Goal: Check status: Check status

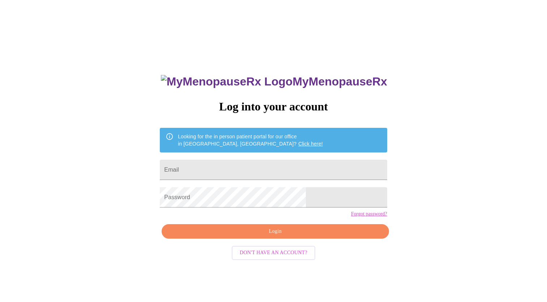
scroll to position [7, 0]
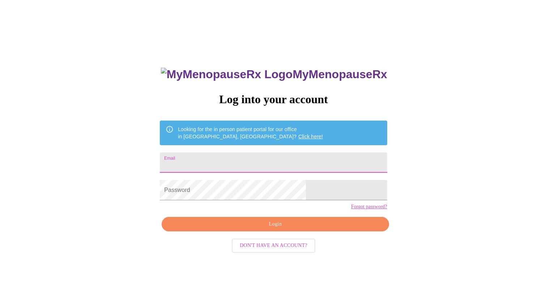
click at [221, 156] on input "Email" at bounding box center [273, 162] width 227 height 20
type input "[EMAIL_ADDRESS][DOMAIN_NAME]"
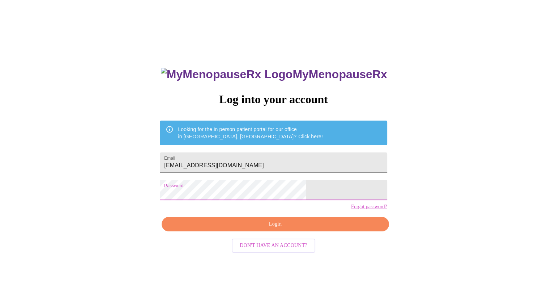
click at [281, 229] on span "Login" at bounding box center [275, 224] width 211 height 9
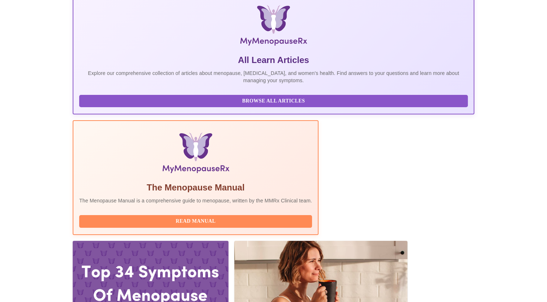
scroll to position [113, 0]
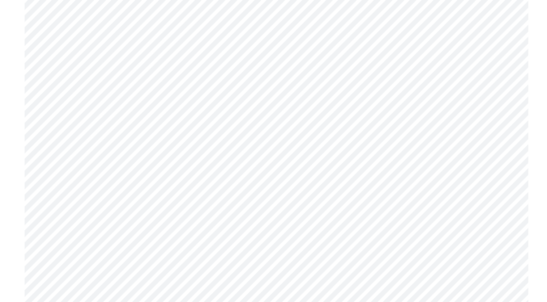
scroll to position [2386, 0]
